Goal: Find specific page/section: Find specific page/section

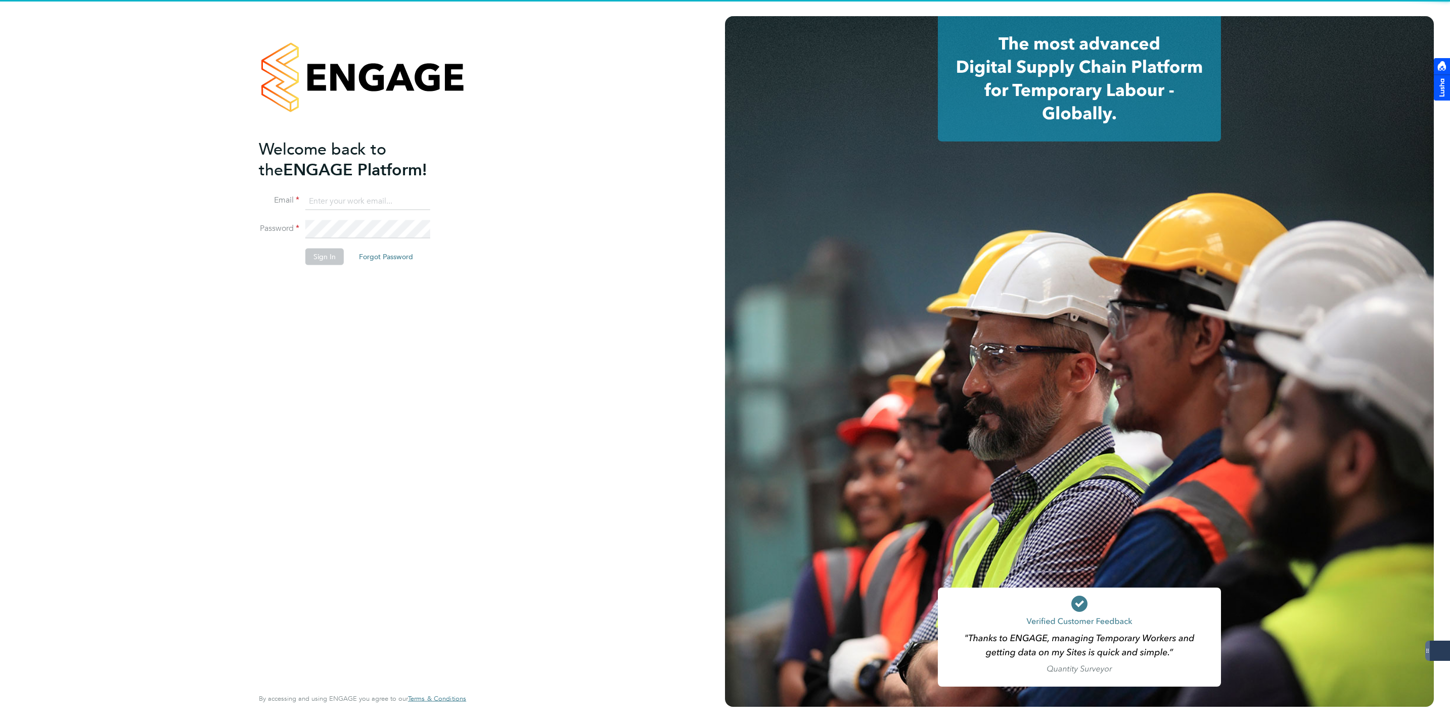
type input "jmcmurray@skilledcareers.co.uk"
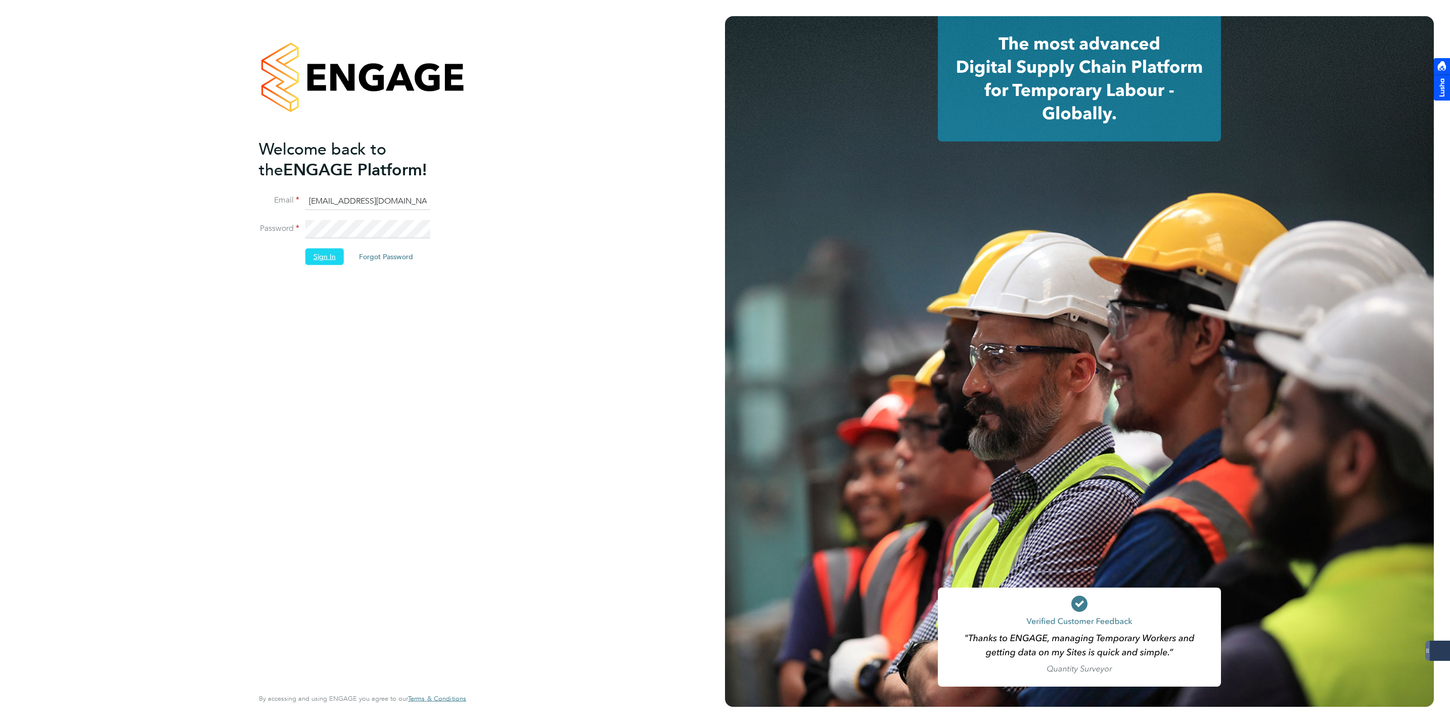
click at [329, 260] on button "Sign In" at bounding box center [324, 257] width 38 height 16
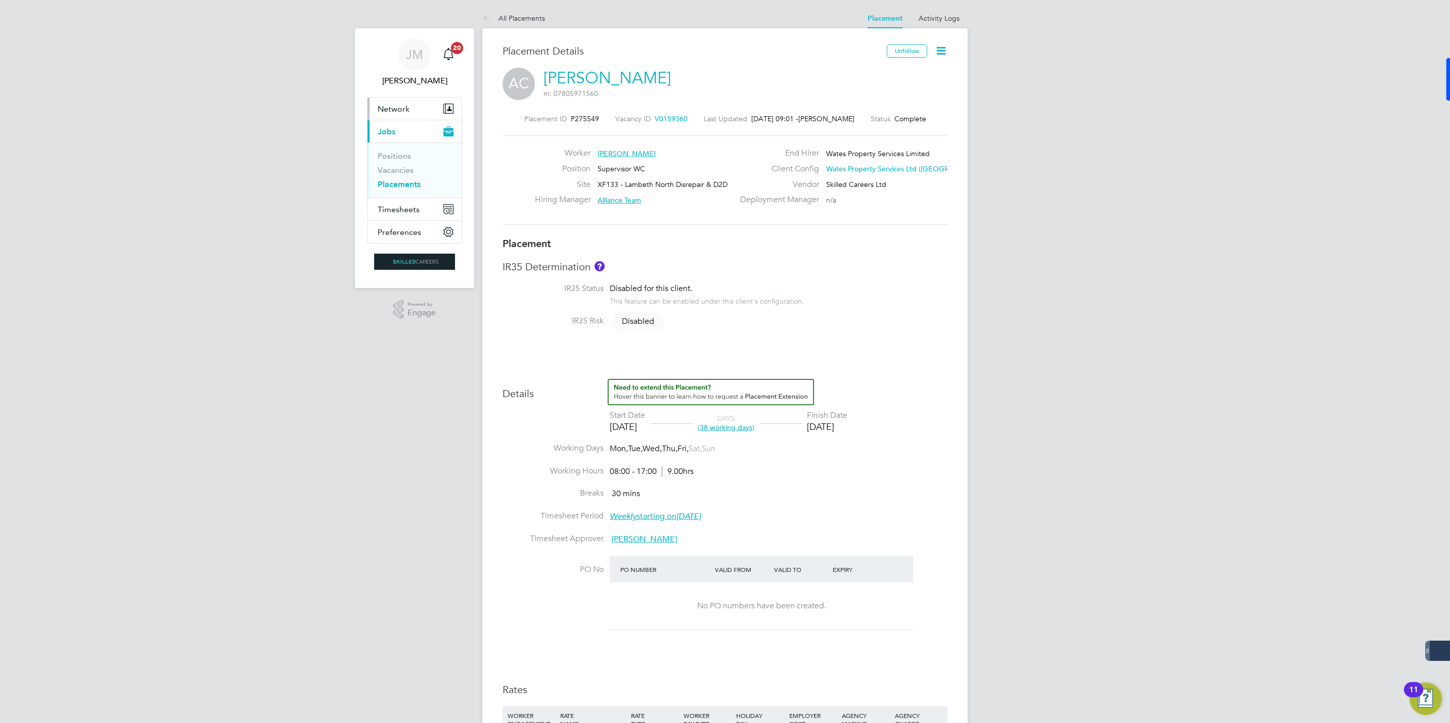
click at [402, 110] on span "Network" at bounding box center [394, 109] width 32 height 10
click at [403, 112] on span "Network" at bounding box center [394, 109] width 32 height 10
click at [393, 163] on link "Workers" at bounding box center [393, 162] width 31 height 10
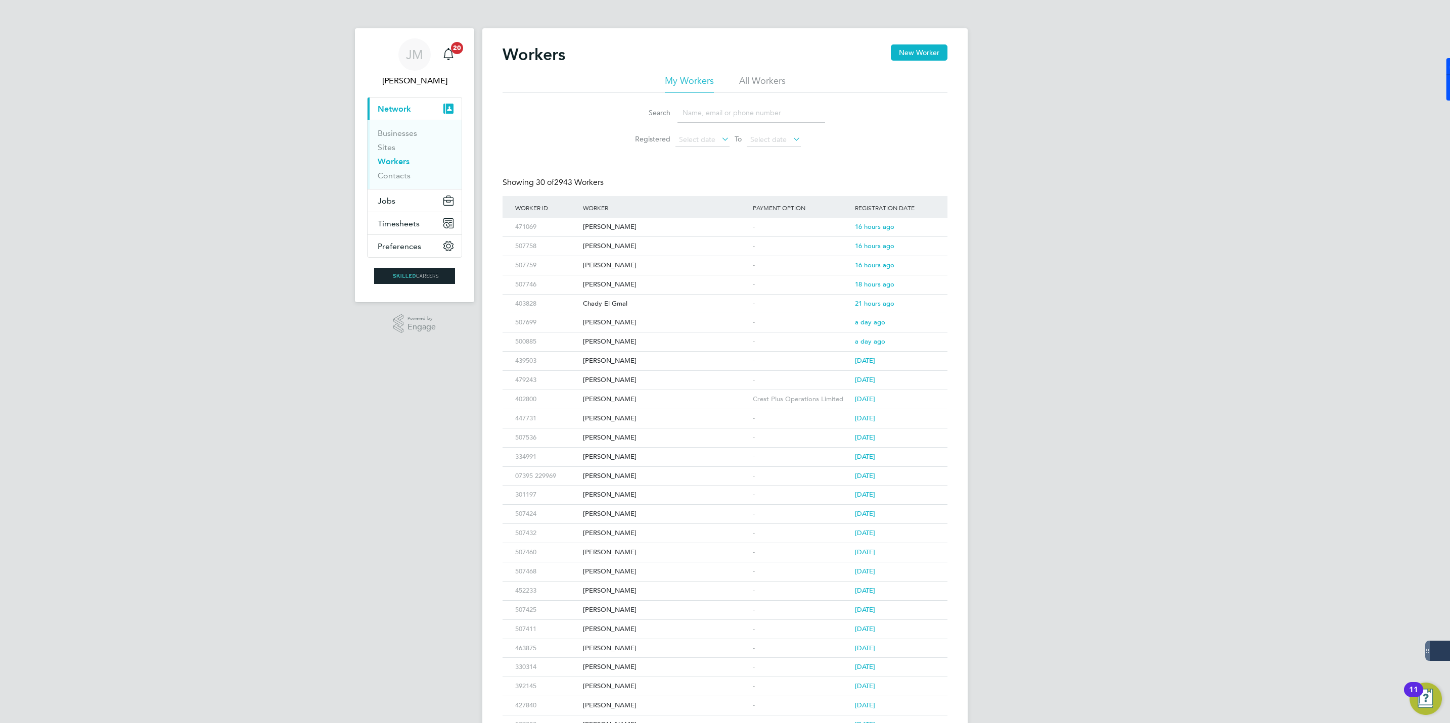
click at [696, 119] on input at bounding box center [751, 113] width 148 height 20
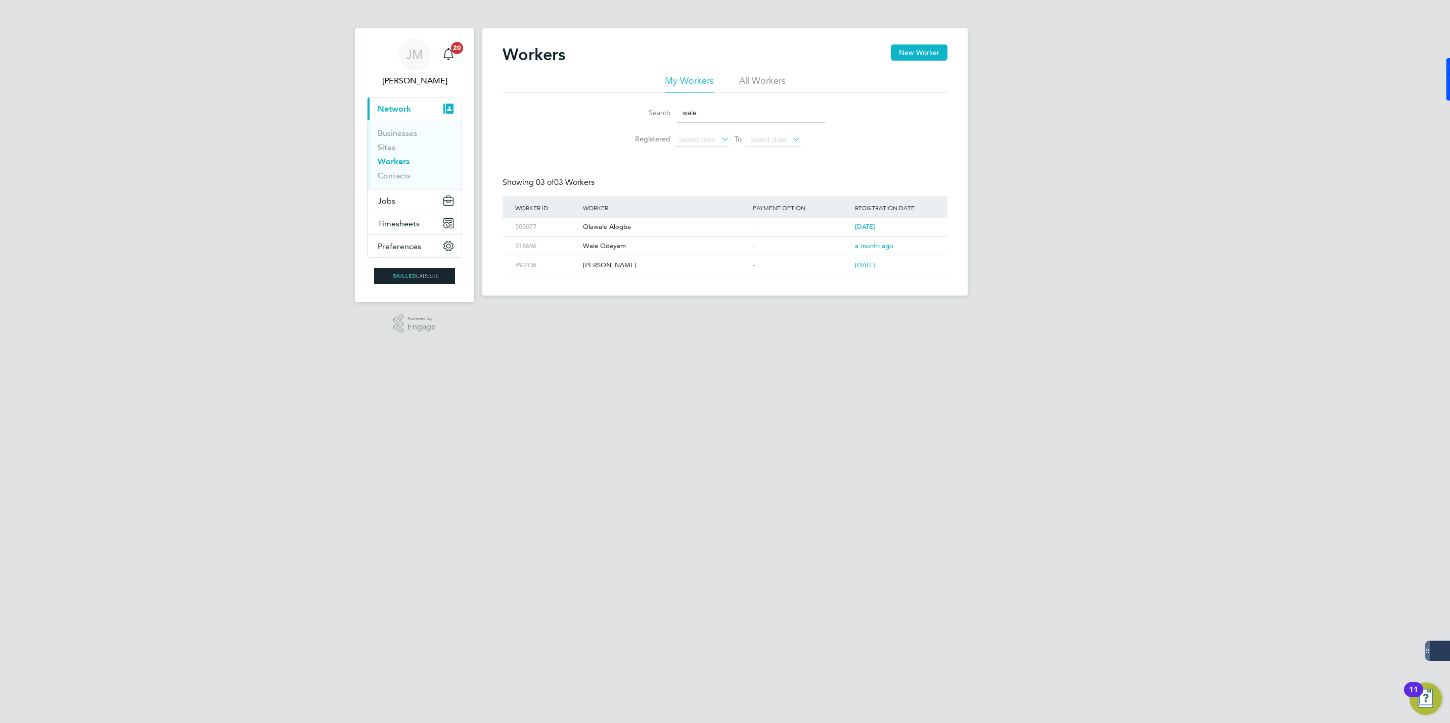
click at [683, 112] on input "wale" at bounding box center [751, 113] width 148 height 20
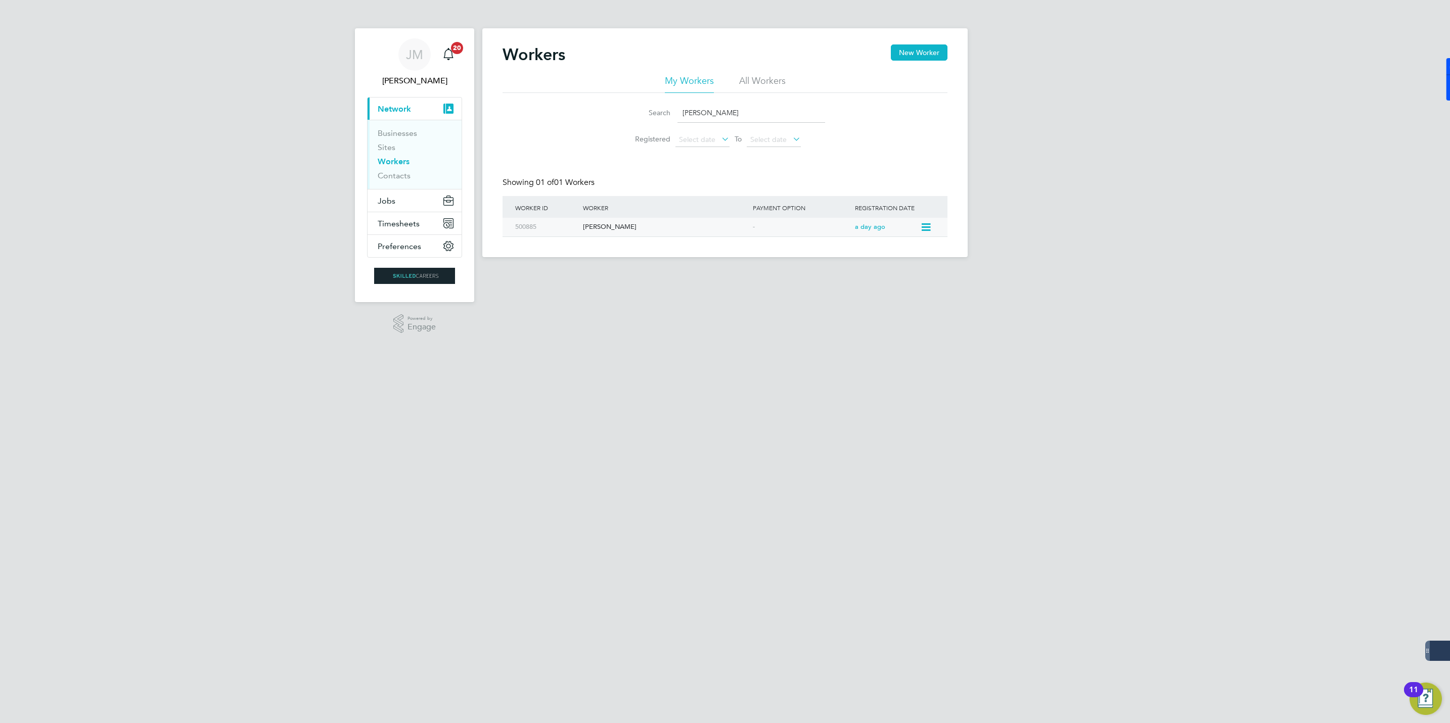
type input "awale"
click at [608, 225] on div "Awale Hussein" at bounding box center [665, 227] width 170 height 19
